Goal: Information Seeking & Learning: Understand process/instructions

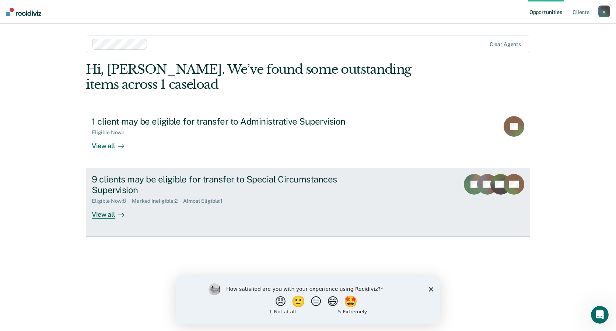
click at [101, 217] on div "View all" at bounding box center [112, 211] width 41 height 14
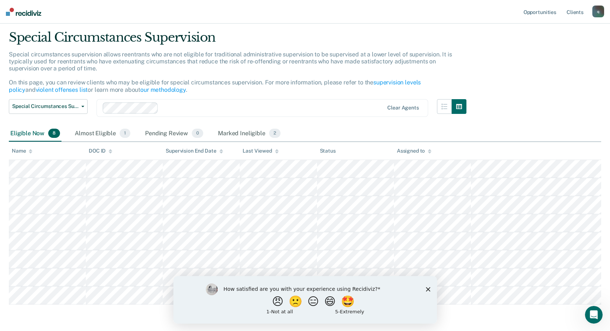
scroll to position [48, 0]
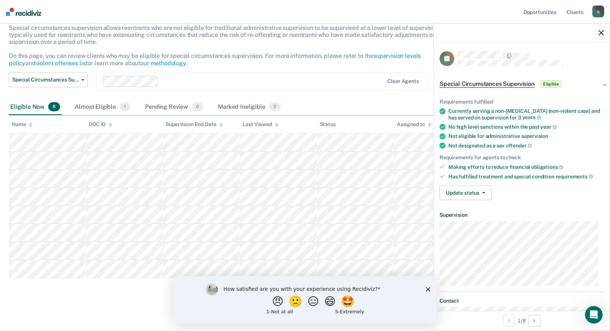
click at [309, 71] on div "Special circumstances supervision allows reentrants who are not eligible for tr…" at bounding box center [238, 48] width 458 height 48
click at [600, 36] on div at bounding box center [522, 33] width 176 height 18
click at [601, 32] on icon "button" at bounding box center [601, 32] width 5 height 5
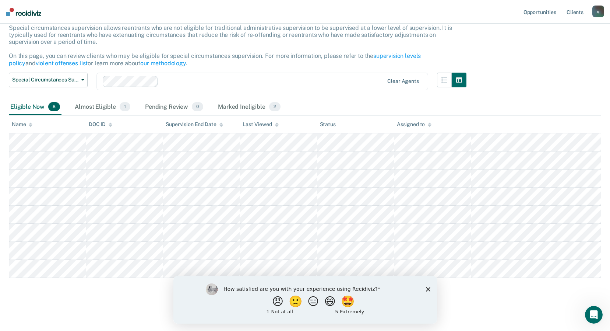
click at [426, 297] on div "How satisfied are you with your experience using Recidiviz? 😠 🙁 😑 😄 🤩 1 - Not a…" at bounding box center [305, 300] width 264 height 48
click at [426, 289] on icon "Close survey" at bounding box center [428, 289] width 4 height 4
